Goal: Task Accomplishment & Management: Use online tool/utility

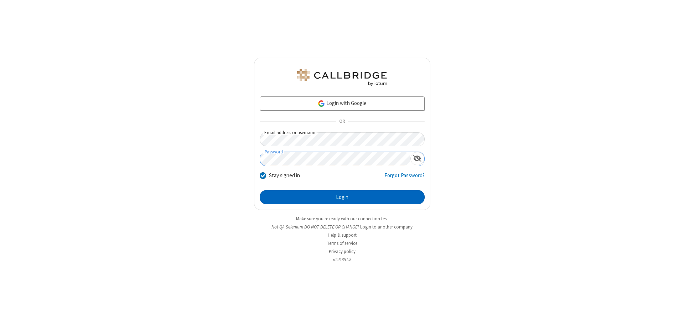
click at [342, 197] on button "Login" at bounding box center [342, 197] width 165 height 14
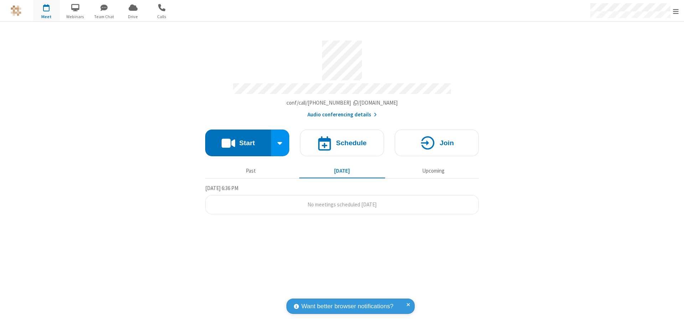
click at [238, 140] on button "Start" at bounding box center [238, 143] width 66 height 27
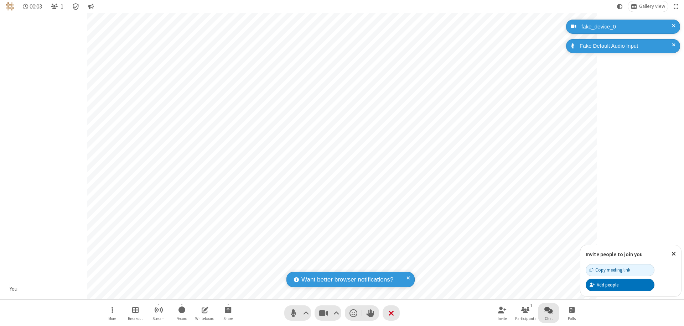
click at [549, 310] on span "Open chat" at bounding box center [549, 310] width 9 height 9
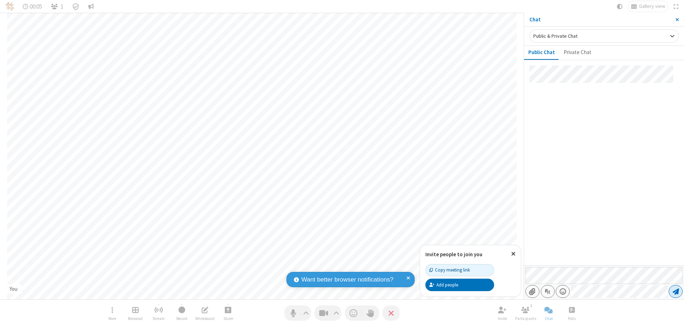
click at [676, 292] on span "Send message" at bounding box center [676, 291] width 6 height 7
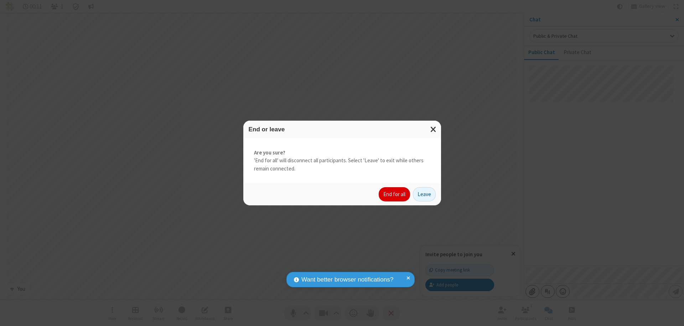
click at [395, 195] on button "End for all" at bounding box center [394, 194] width 31 height 14
